Goal: Find specific page/section: Find specific page/section

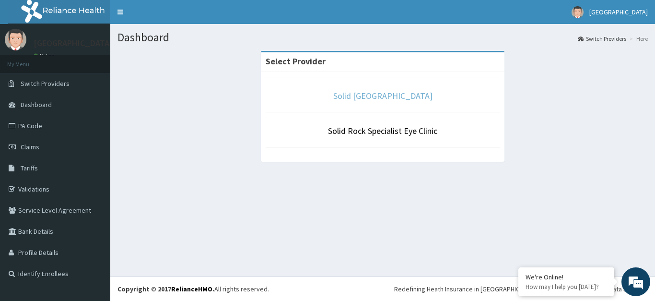
click at [365, 95] on link "Solid [GEOGRAPHIC_DATA]" at bounding box center [382, 95] width 99 height 11
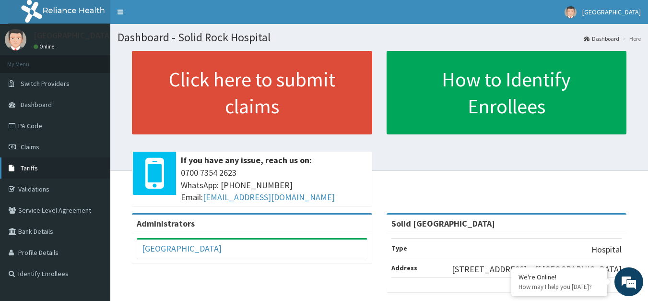
click at [30, 162] on link "Tariffs" at bounding box center [55, 167] width 110 height 21
